Goal: Transaction & Acquisition: Purchase product/service

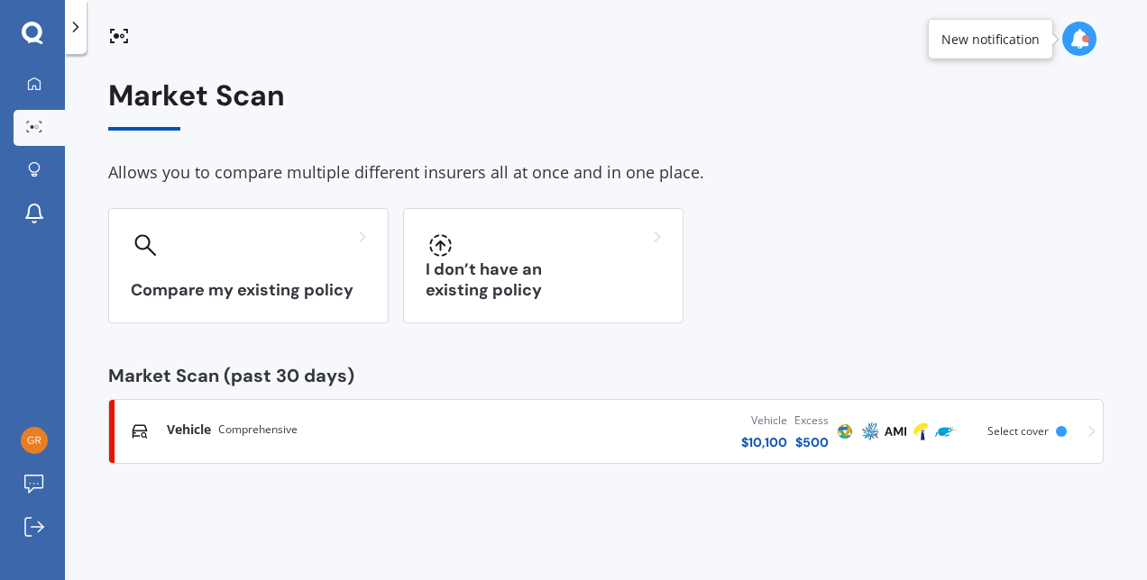
click at [341, 422] on div "Vehicle Comprehensive" at bounding box center [324, 430] width 315 height 18
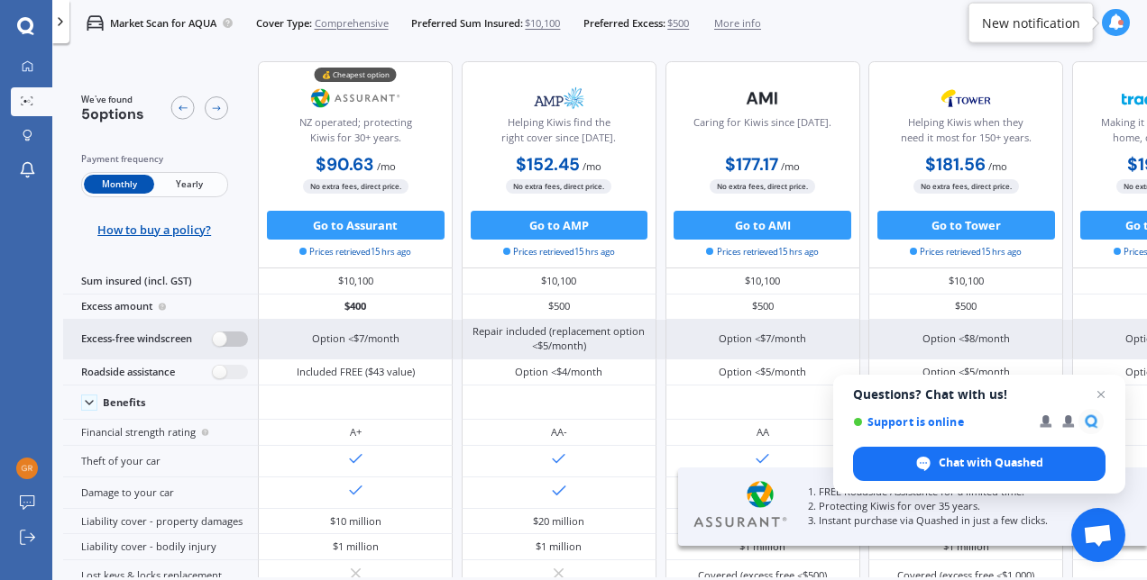
click at [218, 340] on label at bounding box center [230, 339] width 35 height 15
radio input "true"
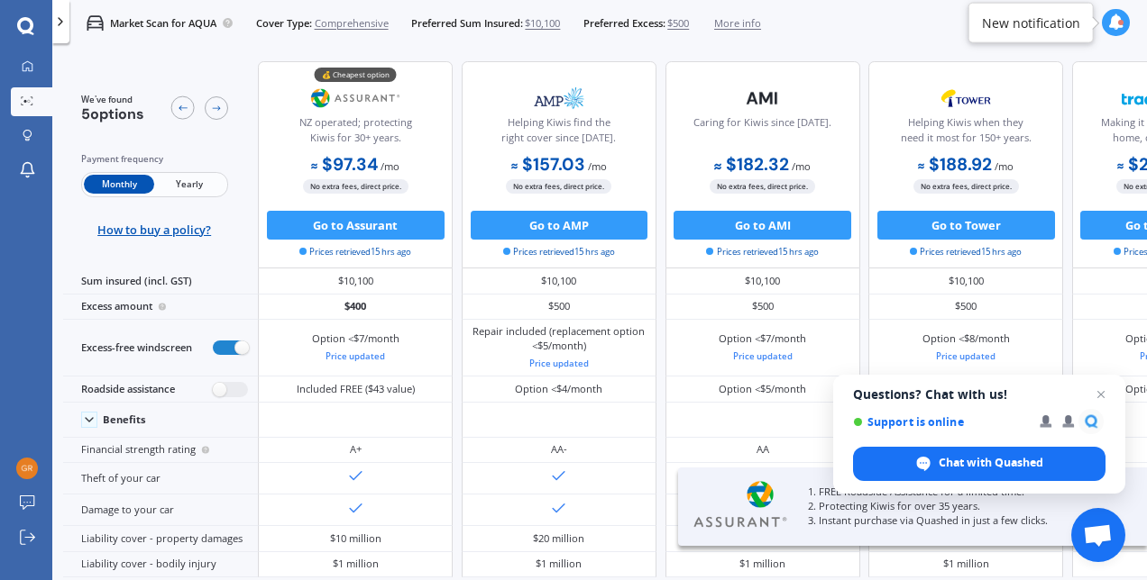
click at [689, 25] on span "$500" at bounding box center [678, 23] width 22 height 14
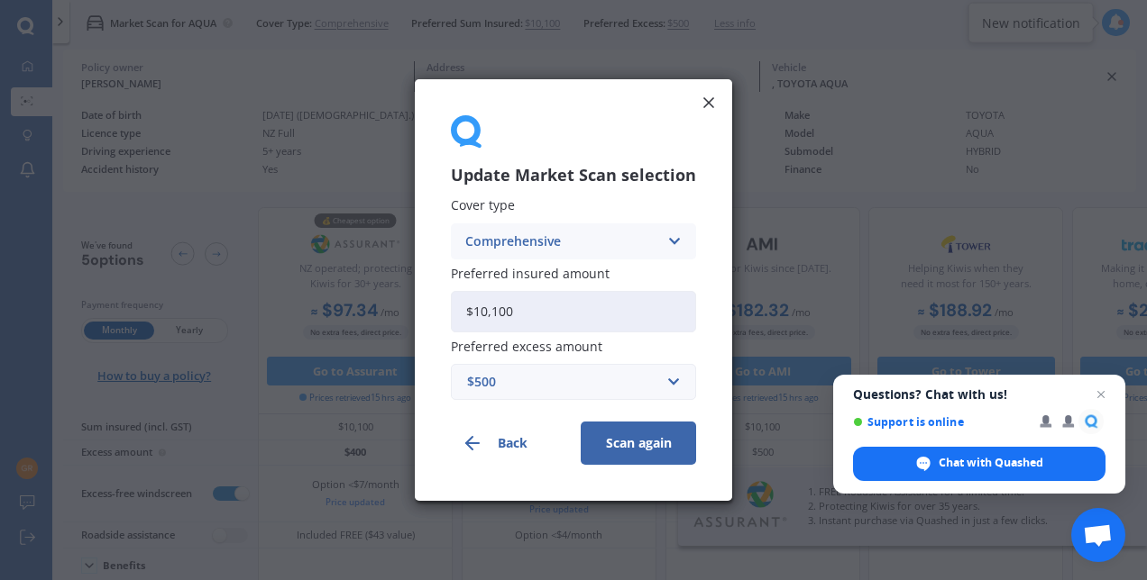
click at [505, 382] on div "$500" at bounding box center [562, 382] width 191 height 20
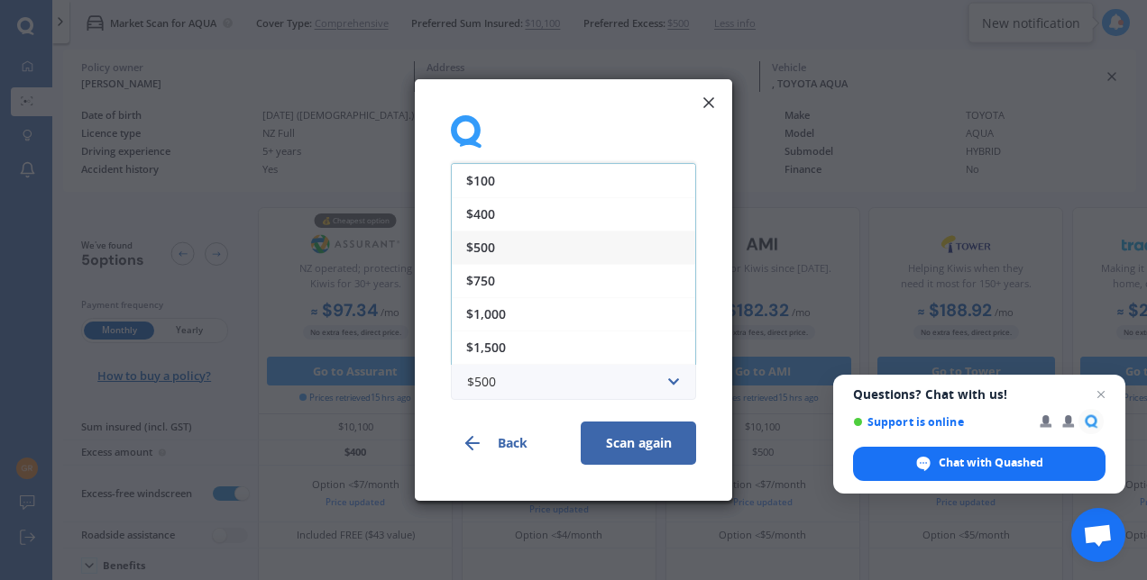
click at [699, 101] on icon at bounding box center [708, 103] width 18 height 18
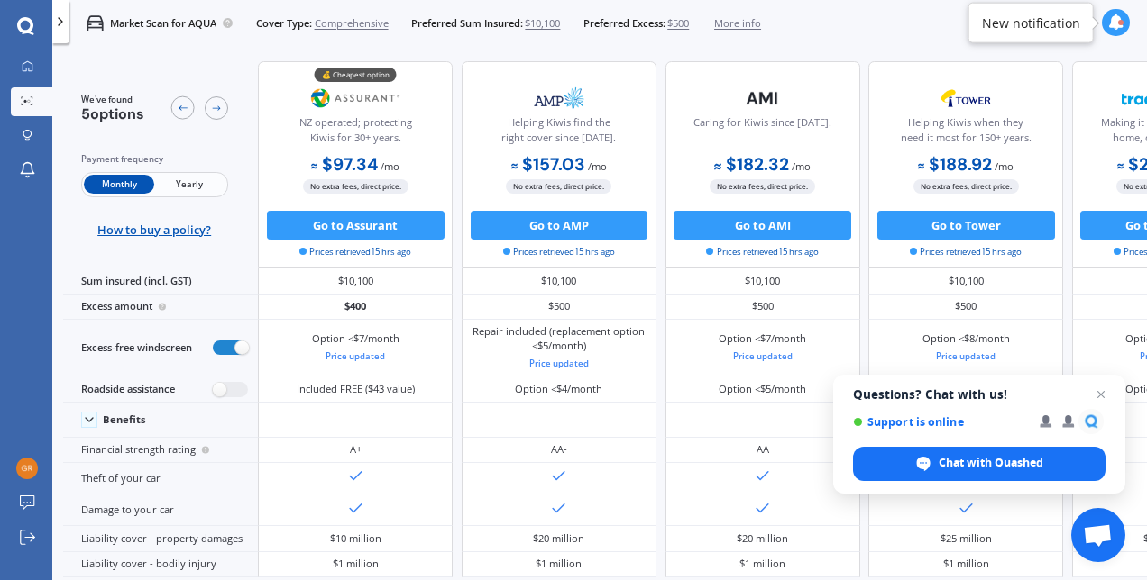
click at [182, 184] on span "Yearly" at bounding box center [189, 184] width 70 height 19
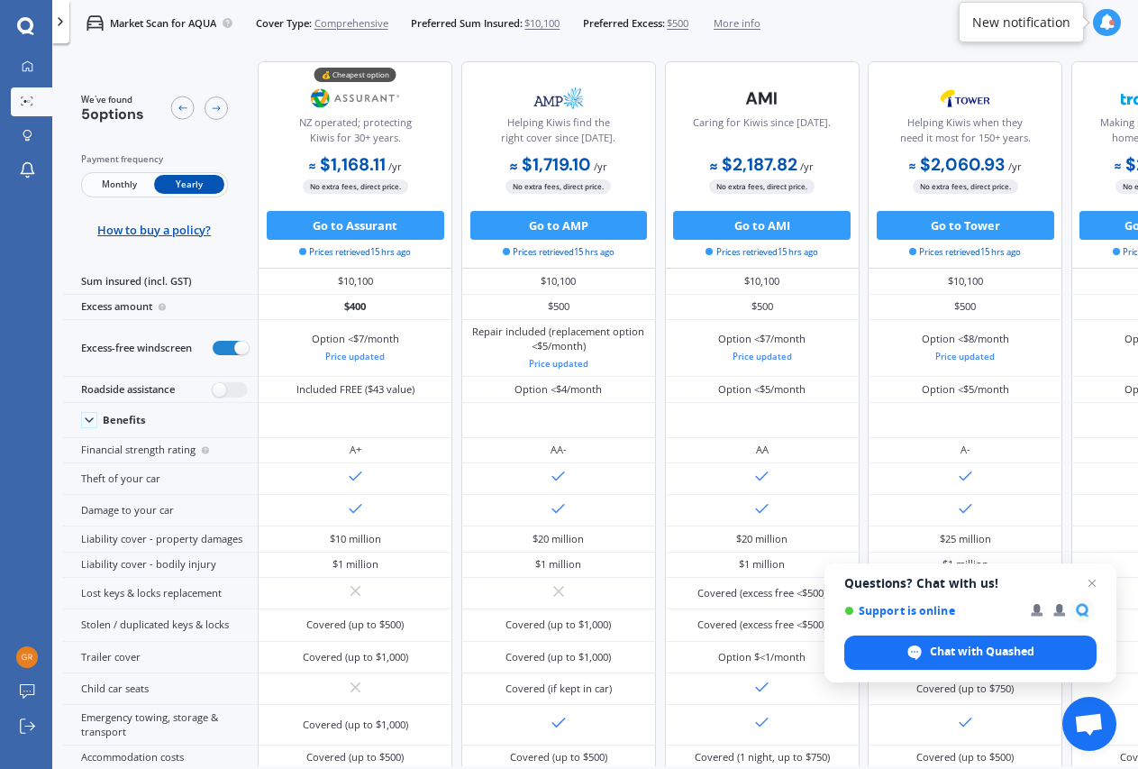
scroll to position [113, 0]
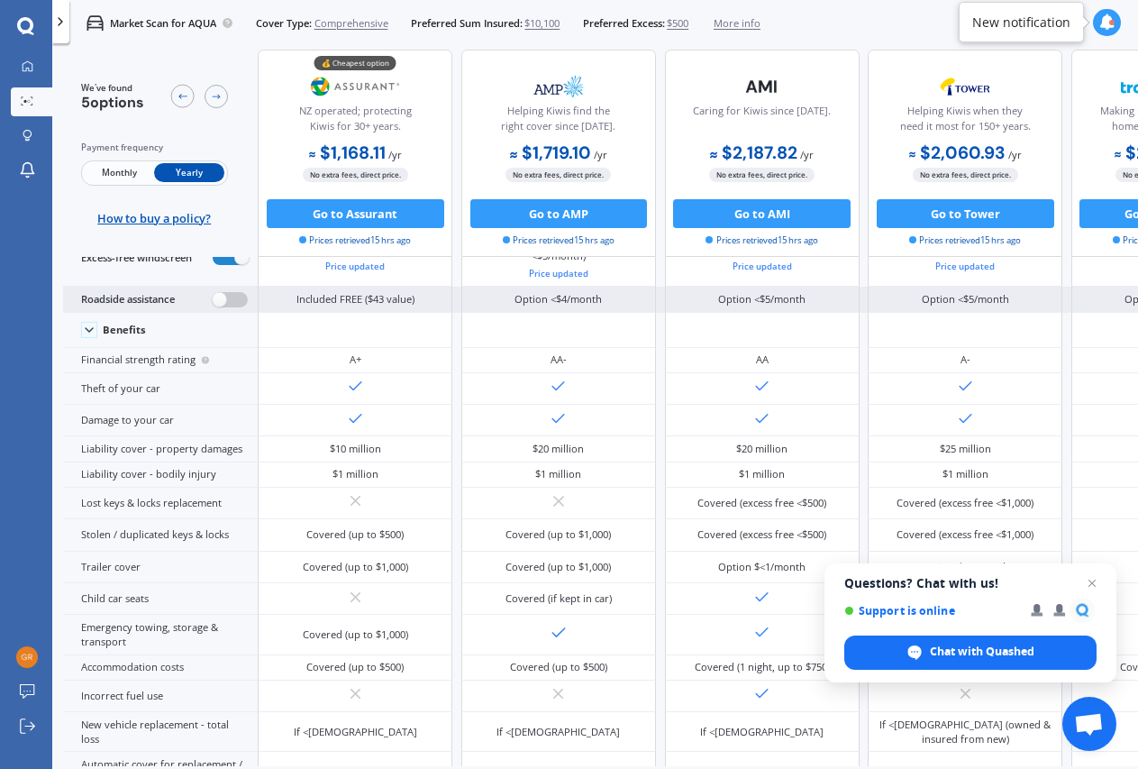
click at [221, 297] on label at bounding box center [230, 299] width 35 height 15
radio input "true"
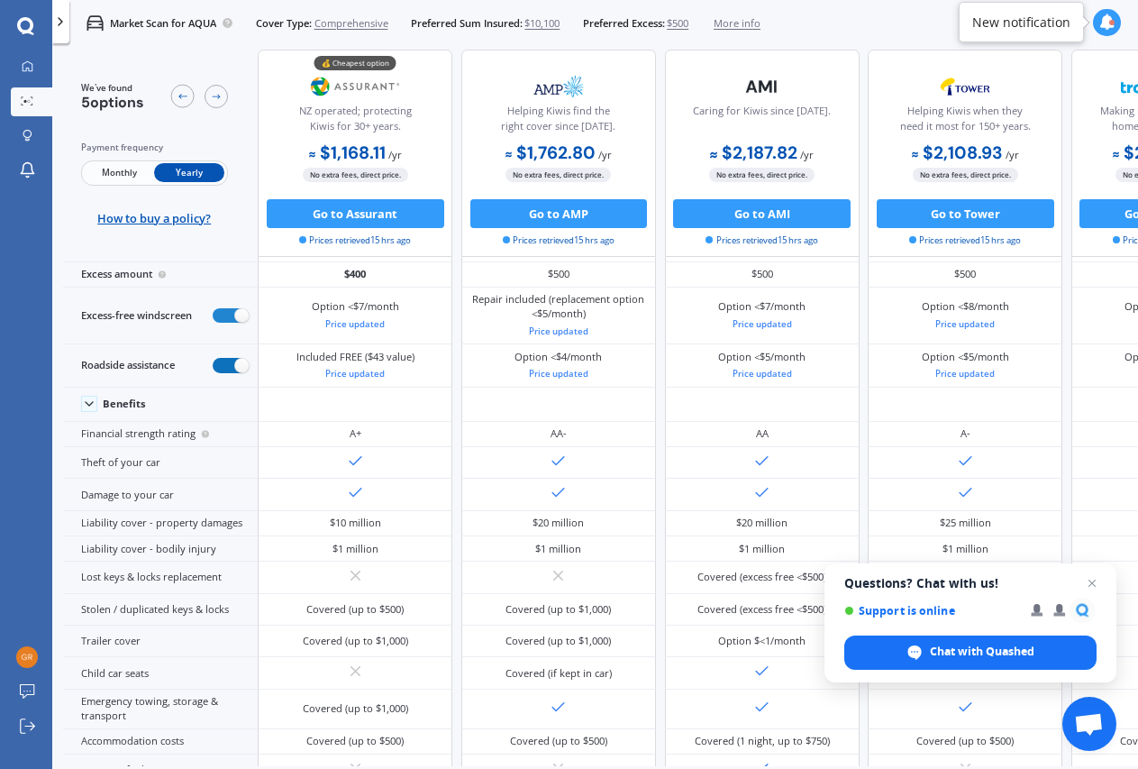
scroll to position [0, 0]
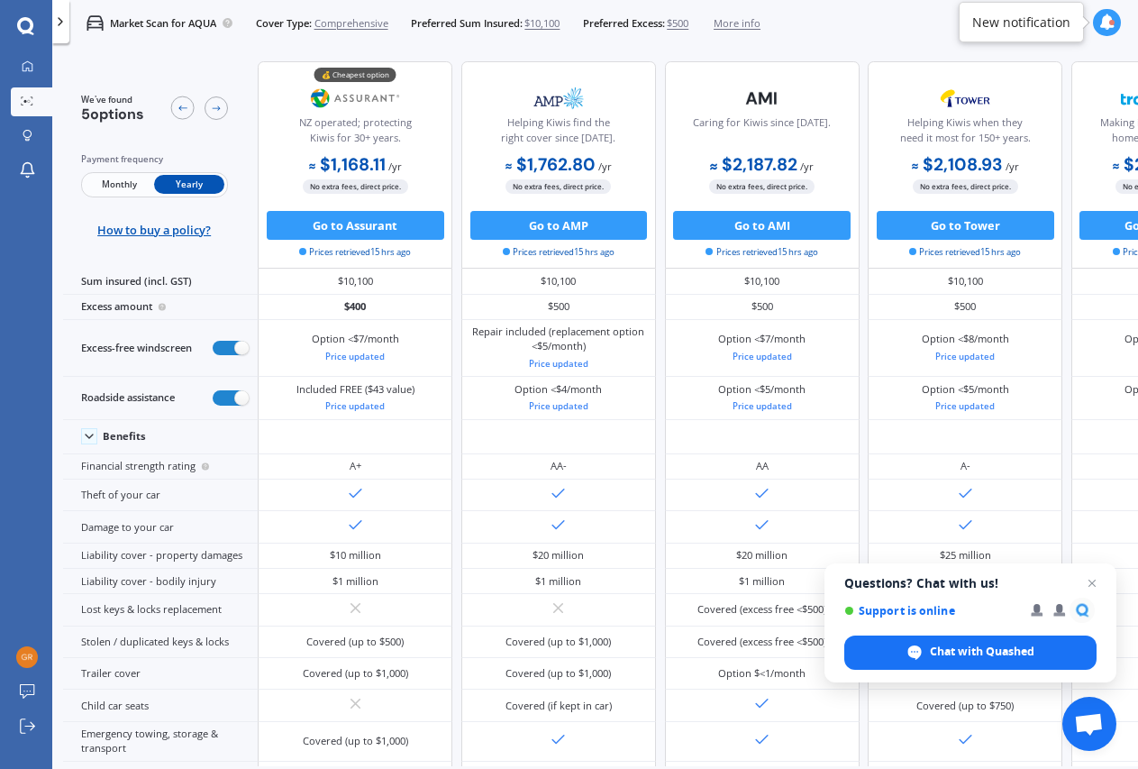
click at [688, 21] on span "$500" at bounding box center [678, 23] width 22 height 14
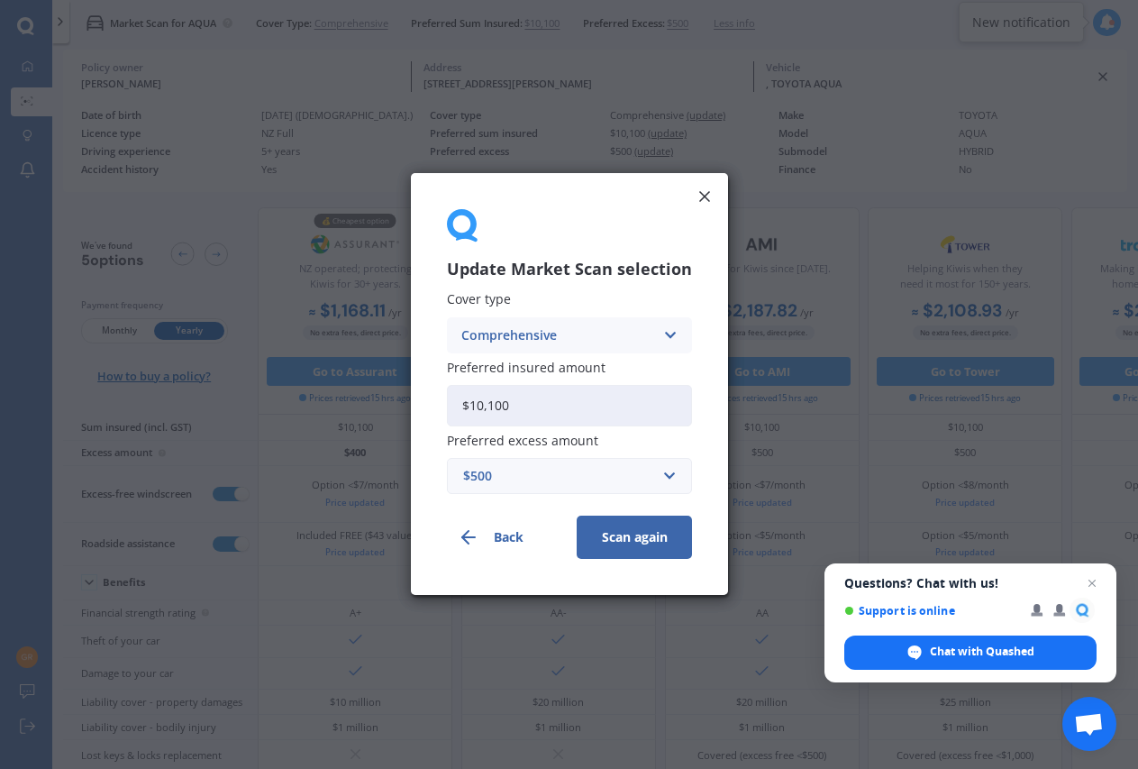
click at [516, 485] on div "$500" at bounding box center [558, 477] width 191 height 20
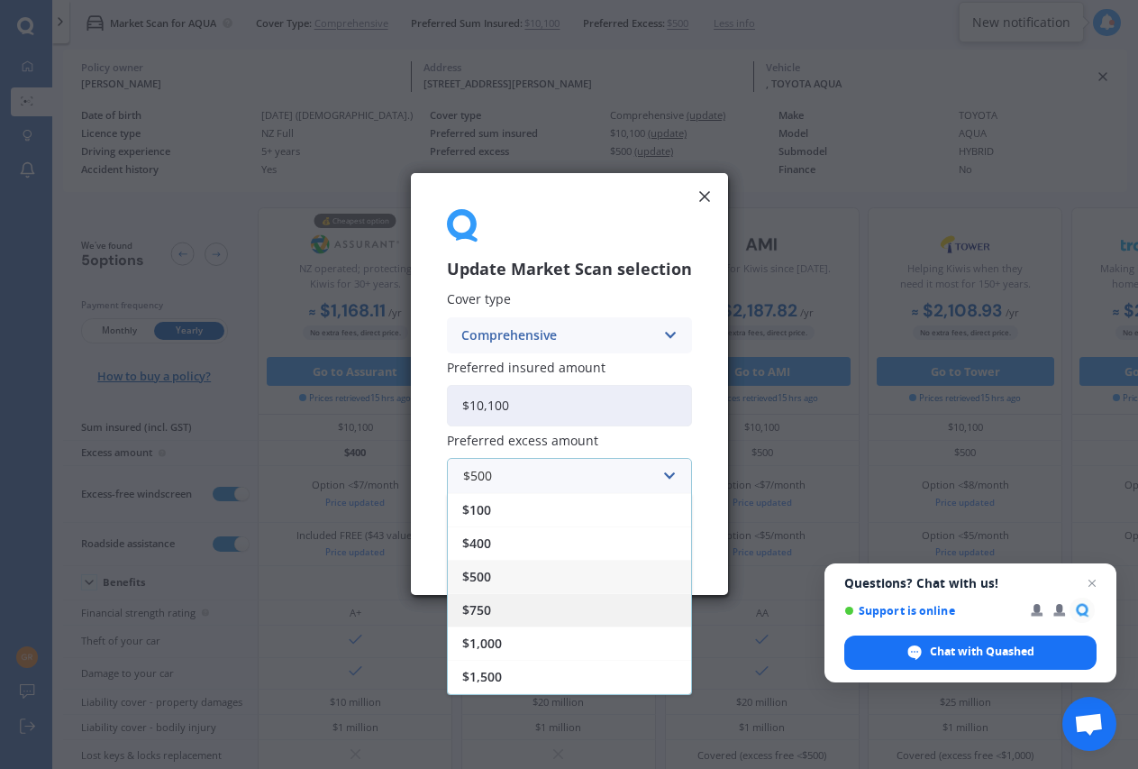
click at [485, 580] on div "$750" at bounding box center [569, 610] width 243 height 33
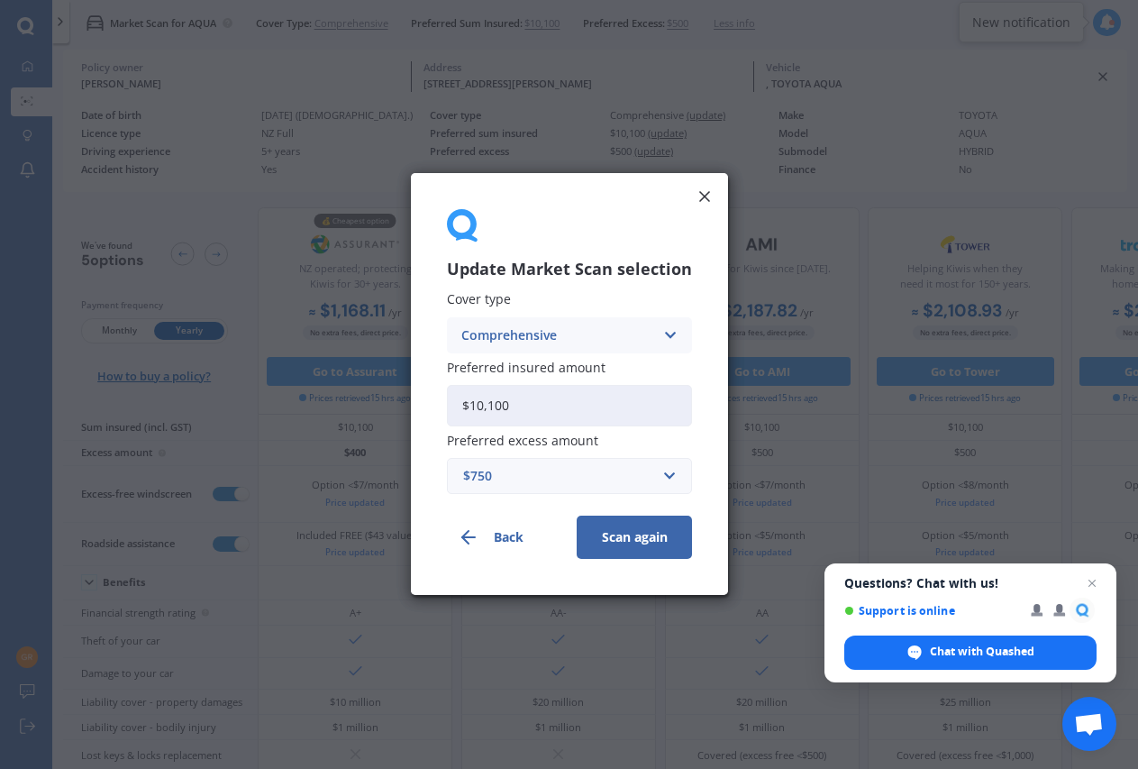
click at [614, 530] on button "Scan again" at bounding box center [634, 537] width 115 height 43
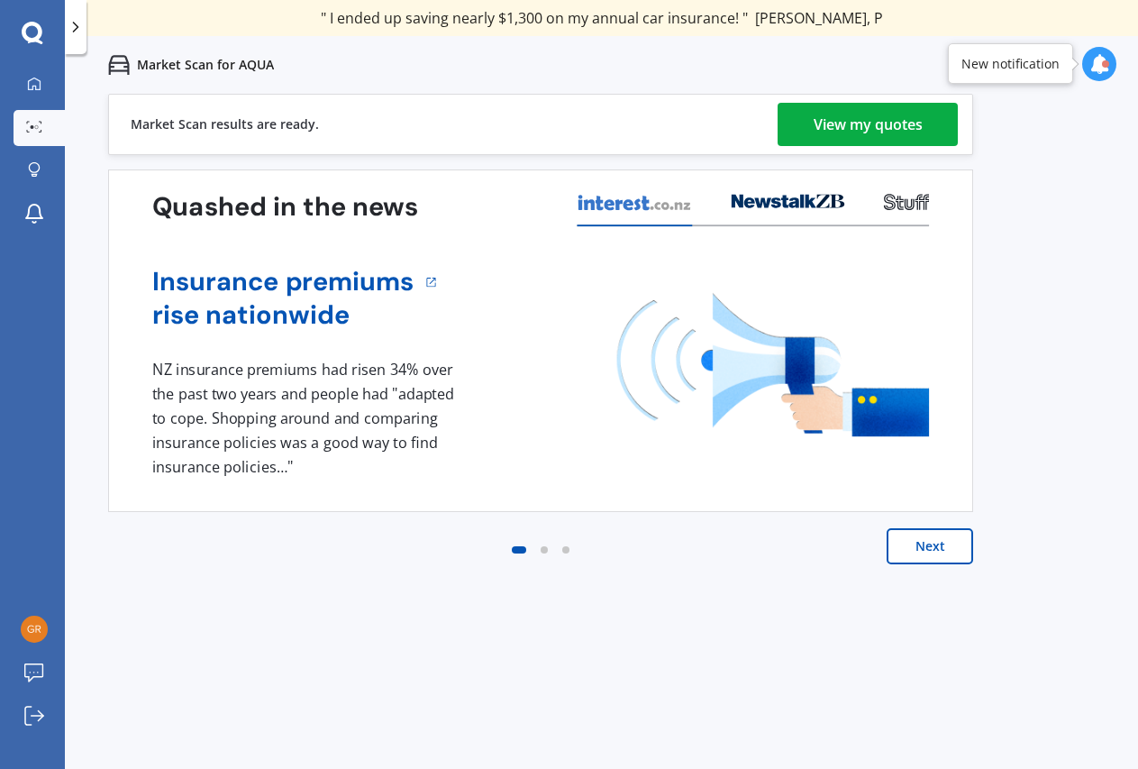
click at [818, 135] on div "View my quotes" at bounding box center [868, 124] width 109 height 43
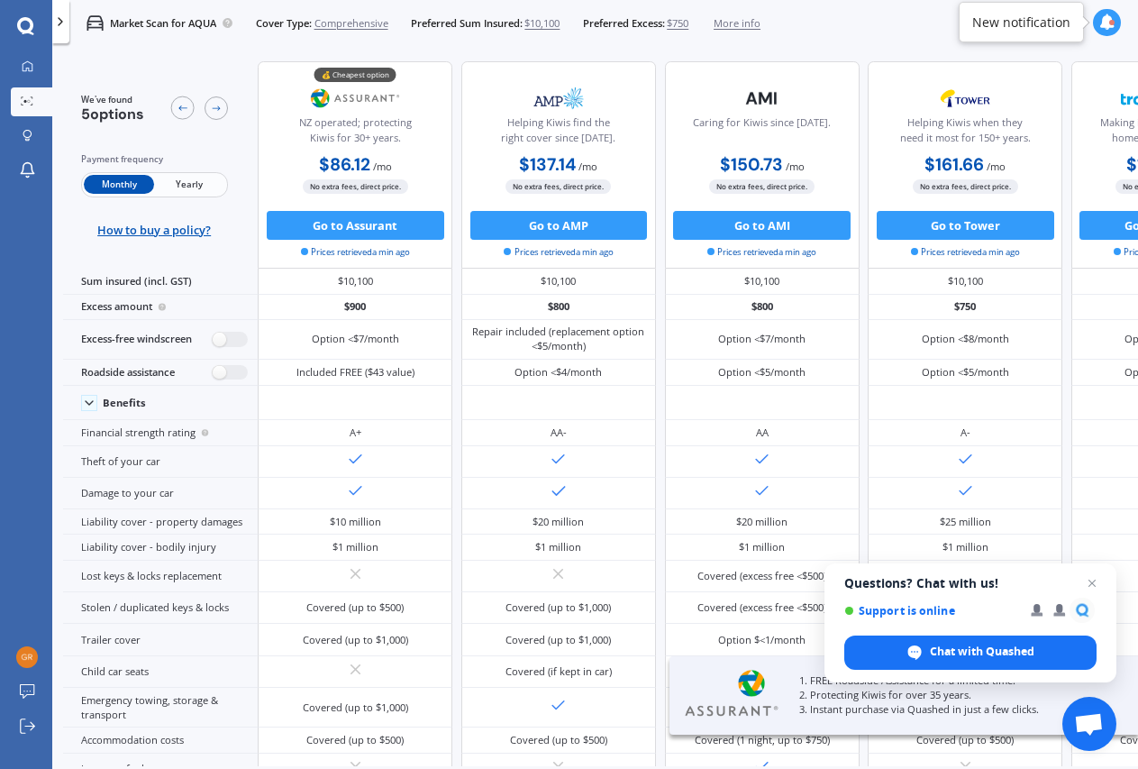
click at [195, 175] on span "Yearly" at bounding box center [189, 184] width 70 height 19
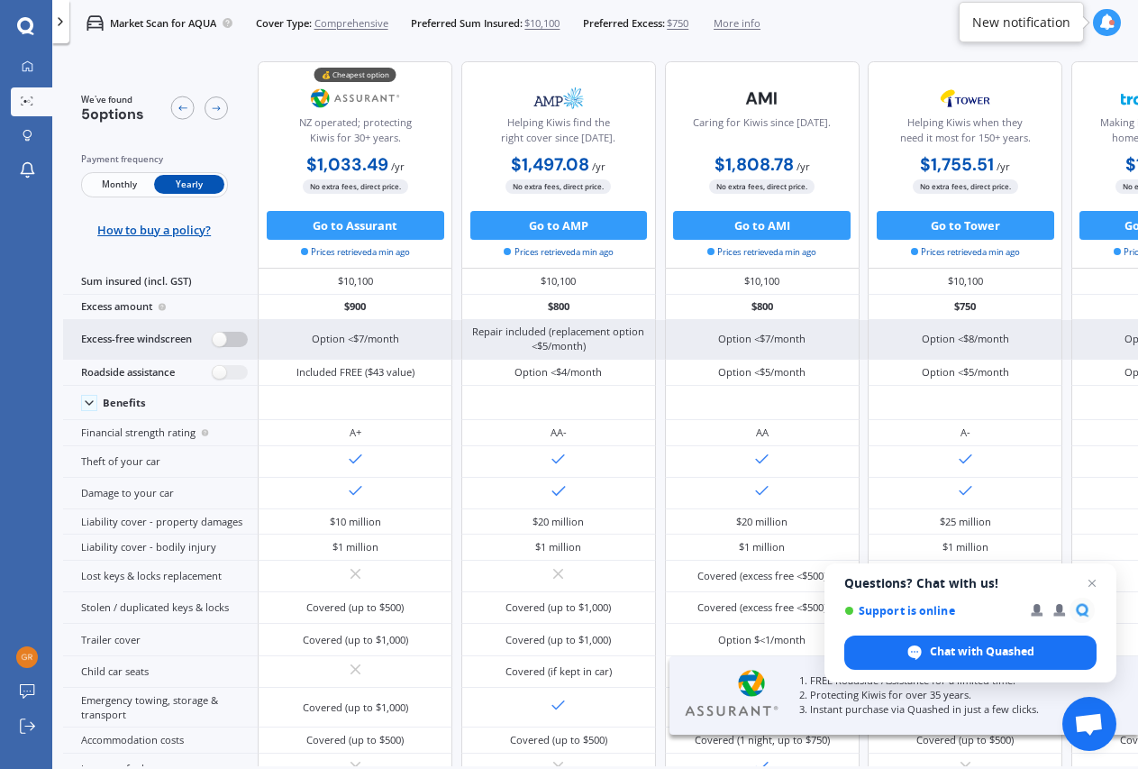
click at [230, 341] on label at bounding box center [230, 339] width 35 height 15
radio input "true"
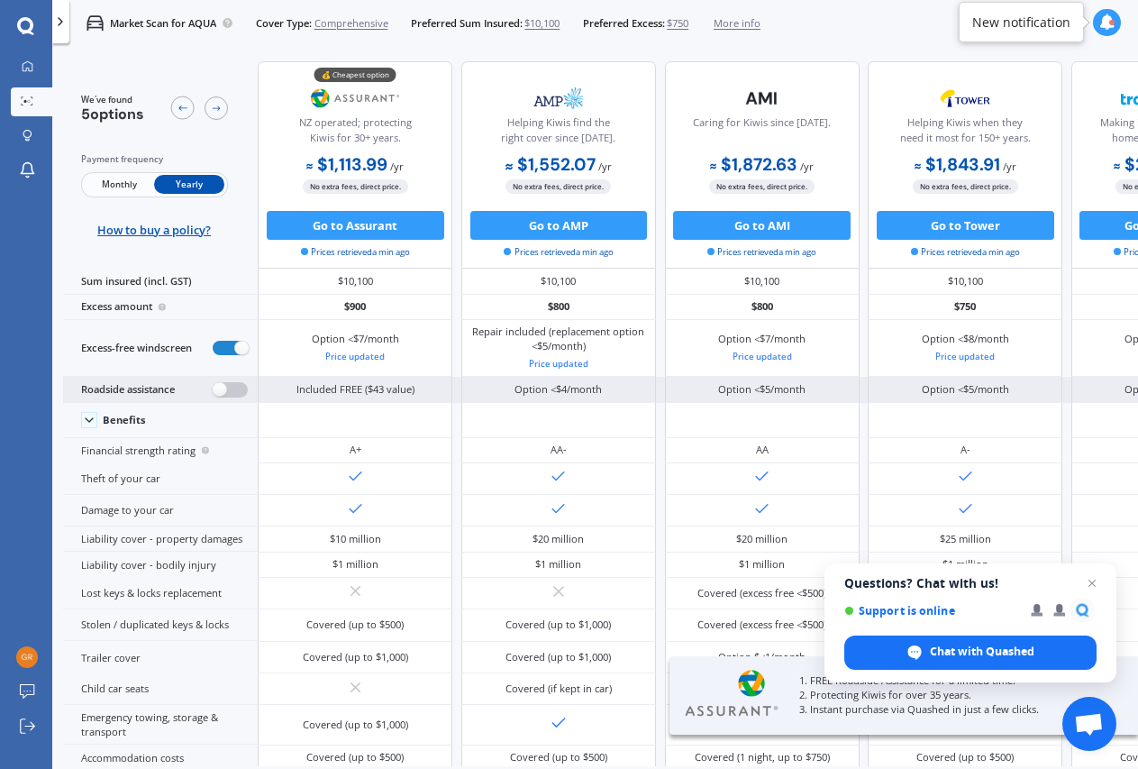
click at [231, 385] on label at bounding box center [230, 389] width 35 height 15
radio input "true"
